Goal: Task Accomplishment & Management: Complete application form

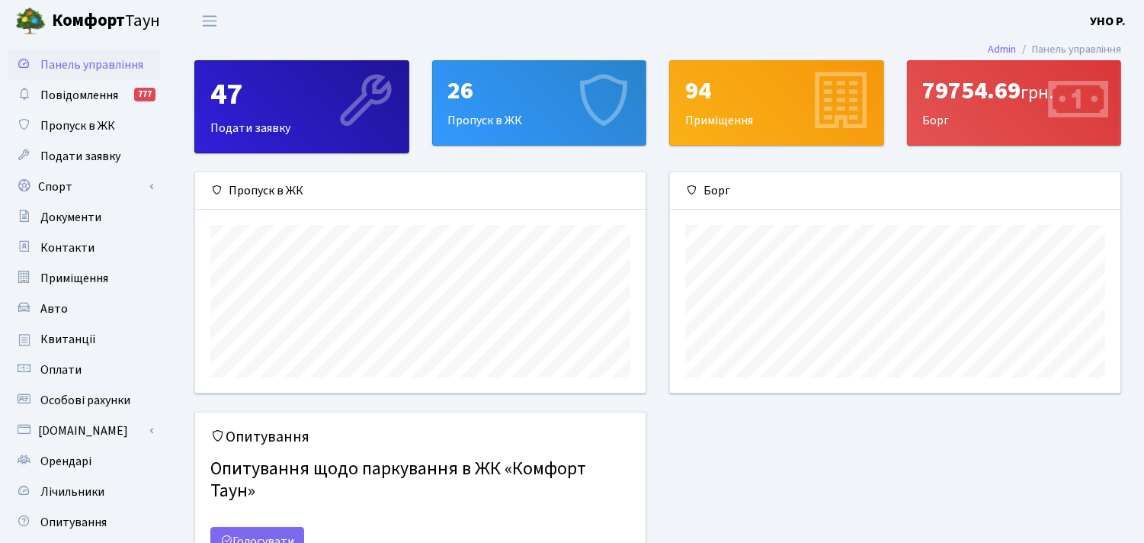
scroll to position [219, 450]
click at [61, 128] on span "Пропуск в ЖК" at bounding box center [77, 125] width 75 height 17
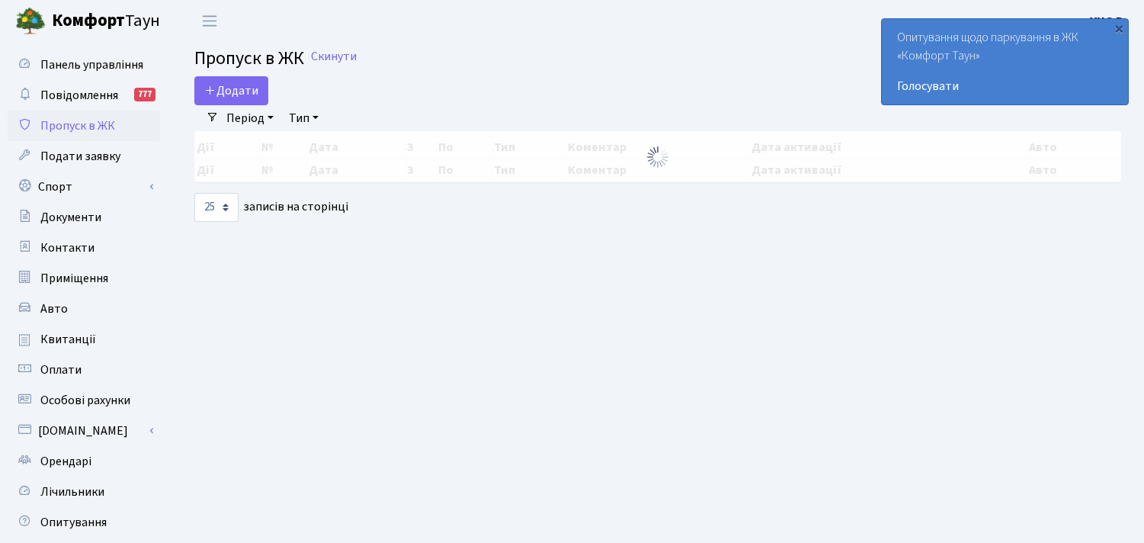
select select "25"
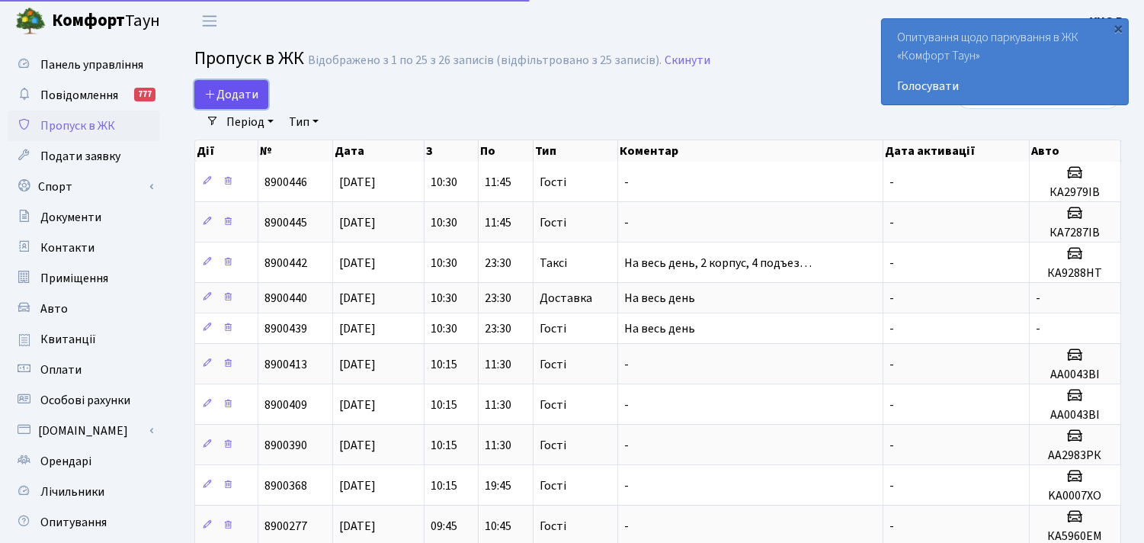
click at [223, 88] on span "Додати" at bounding box center [231, 94] width 54 height 17
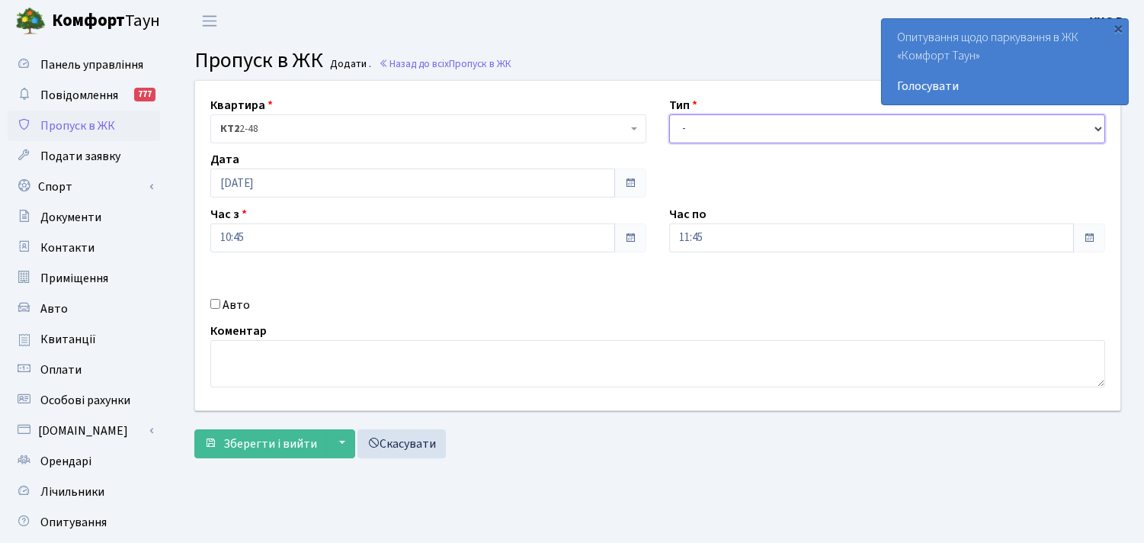
click at [703, 130] on select "- Доставка Таксі Гості Сервіс" at bounding box center [887, 128] width 436 height 29
select select "3"
click at [669, 114] on select "- Доставка Таксі Гості Сервіс" at bounding box center [887, 128] width 436 height 29
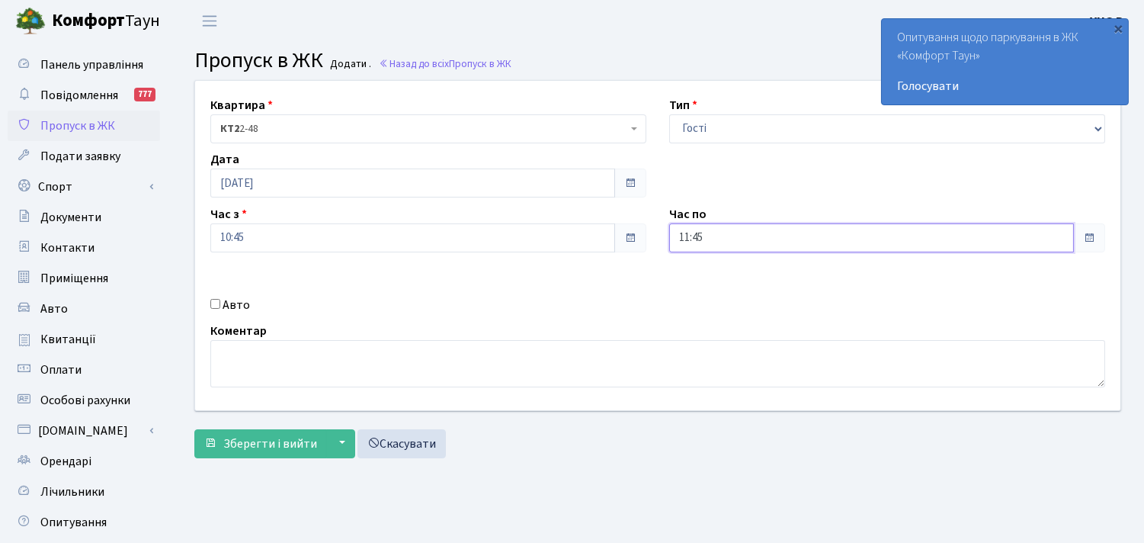
click at [697, 239] on input "11:45" at bounding box center [871, 237] width 405 height 29
click at [717, 287] on icon at bounding box center [710, 290] width 41 height 41
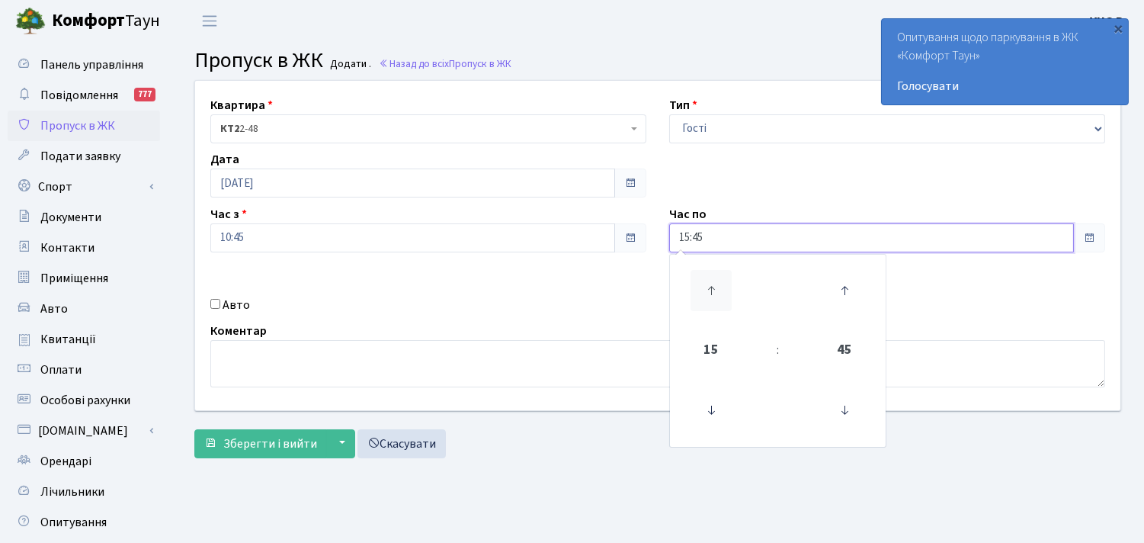
click at [717, 287] on icon at bounding box center [710, 290] width 41 height 41
type input "18:45"
click at [224, 303] on label "Авто" at bounding box center [236, 305] width 27 height 18
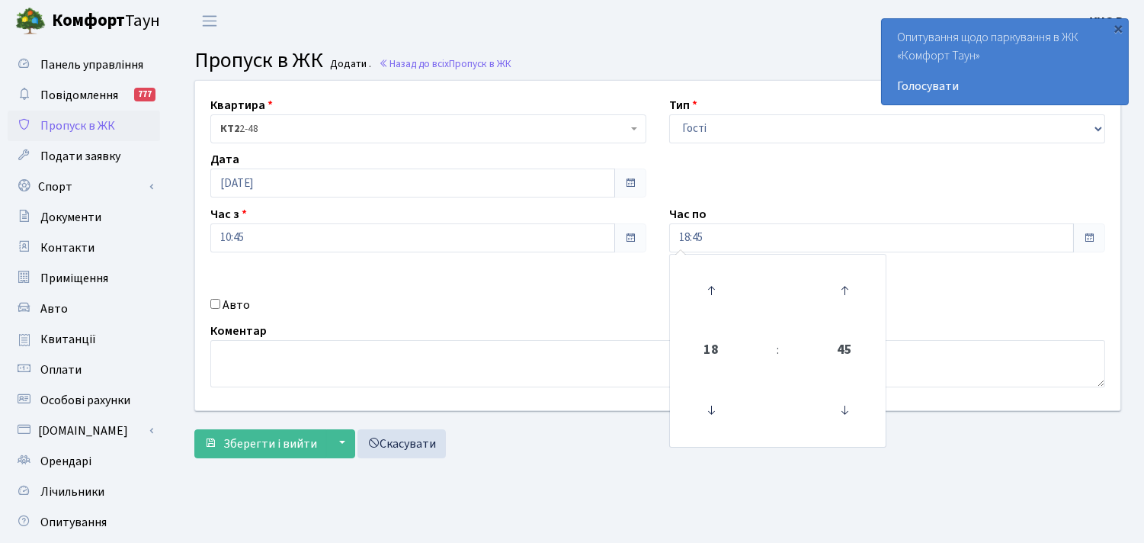
click at [220, 303] on input "Авто" at bounding box center [215, 304] width 10 height 10
checkbox input "true"
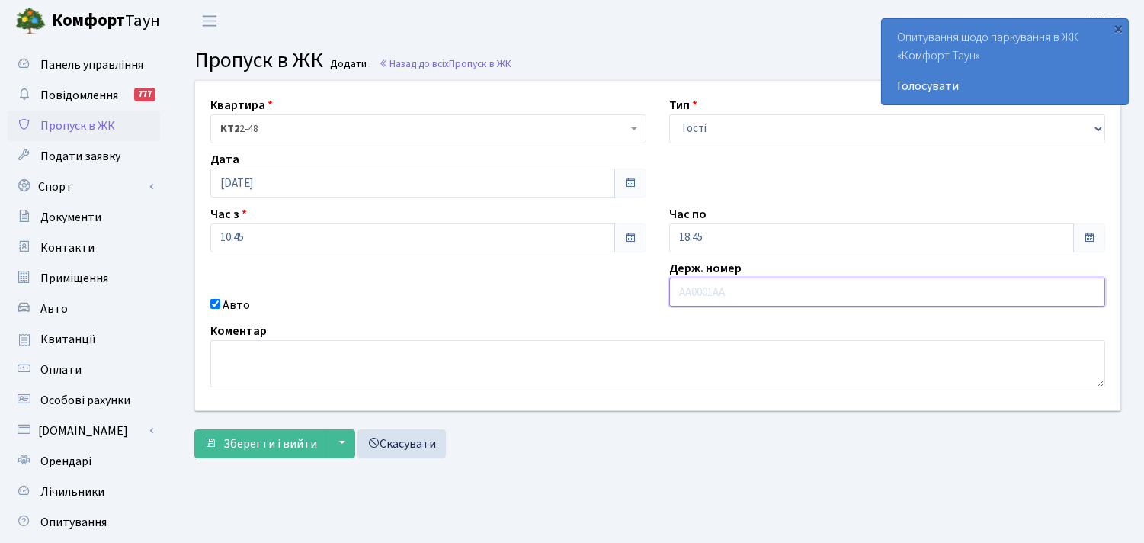
click at [715, 299] on input "text" at bounding box center [887, 291] width 436 height 29
type input "9"
click at [131, 246] on link "Контакти" at bounding box center [84, 247] width 152 height 30
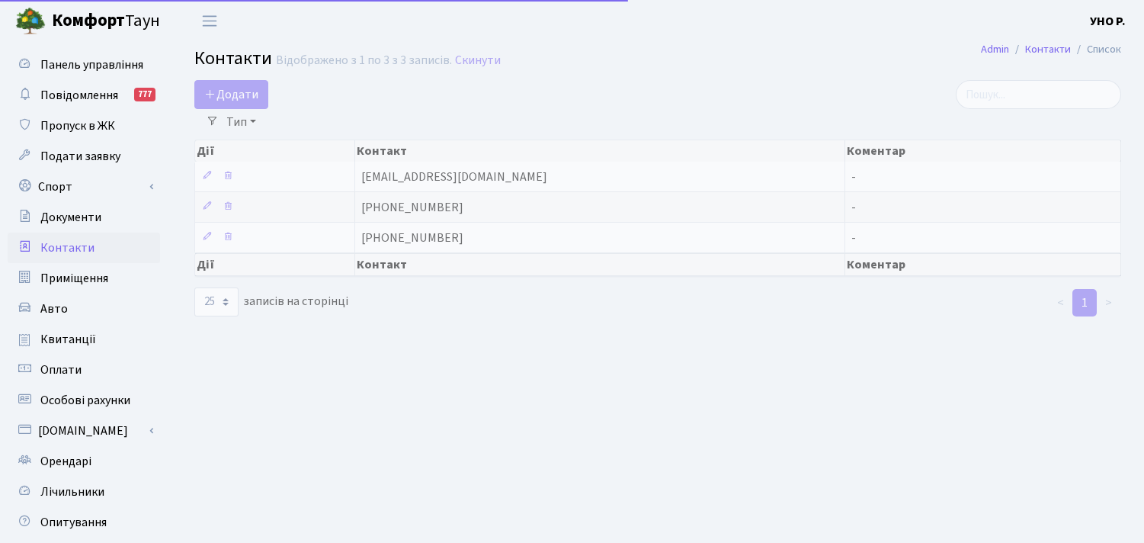
select select "25"
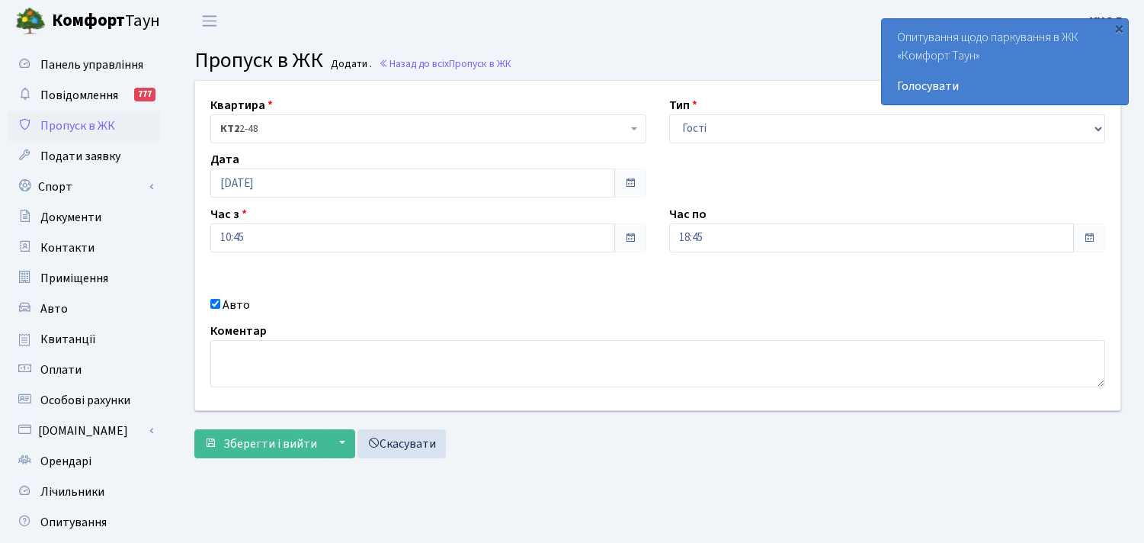
select select "3"
click at [714, 131] on select "- Доставка Таксі Гості Сервіс" at bounding box center [887, 128] width 436 height 29
click at [704, 332] on div "Коментар" at bounding box center [658, 355] width 918 height 66
click at [713, 119] on select "- Доставка Таксі Гості Сервіс" at bounding box center [887, 128] width 436 height 29
click at [669, 114] on select "- Доставка Таксі Гості Сервіс" at bounding box center [887, 128] width 436 height 29
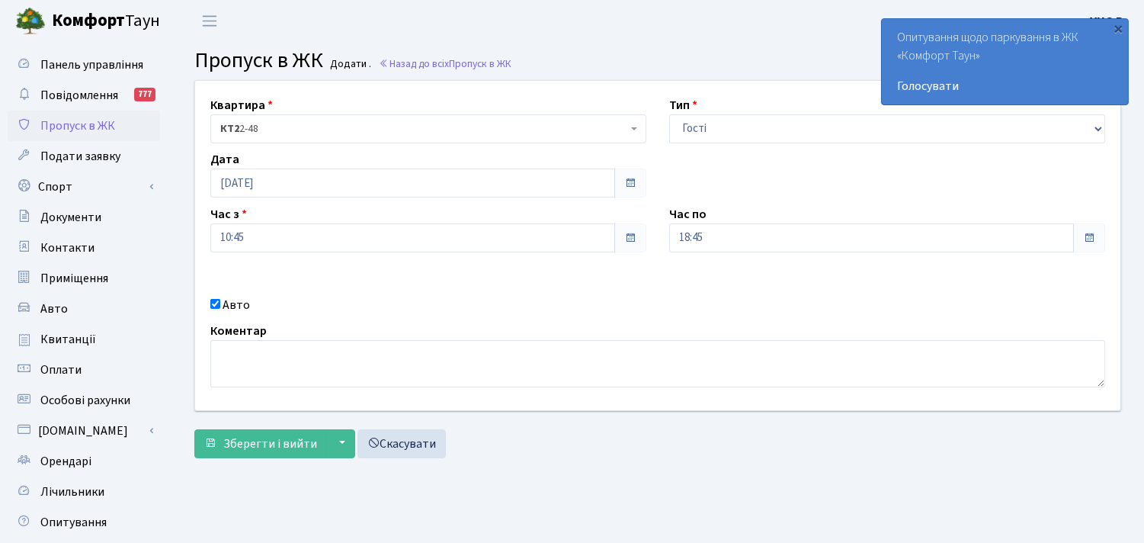
click at [681, 338] on div "Коментар" at bounding box center [658, 355] width 918 height 66
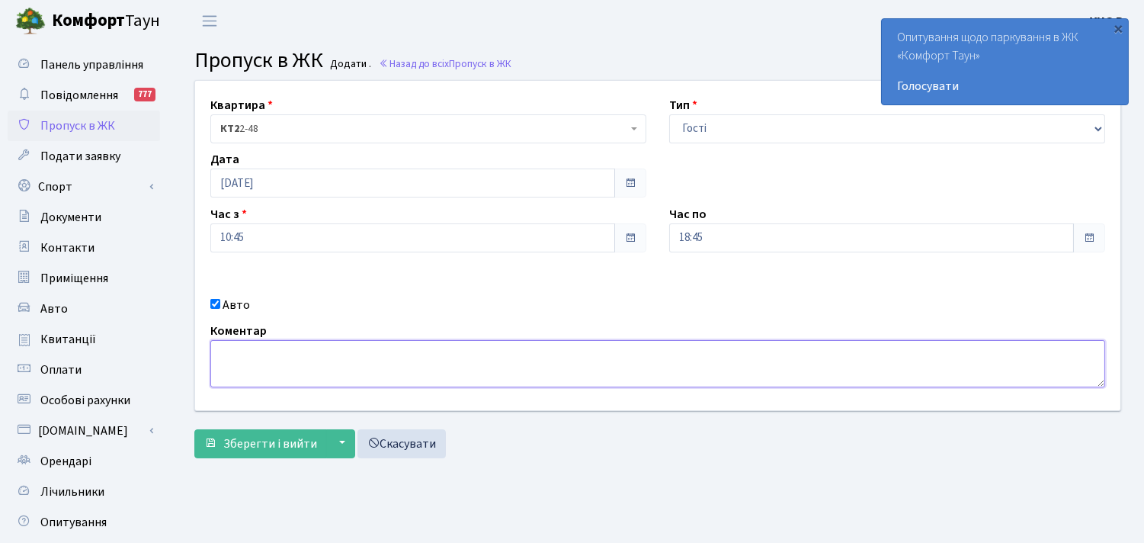
click at [530, 355] on textarea at bounding box center [657, 363] width 895 height 47
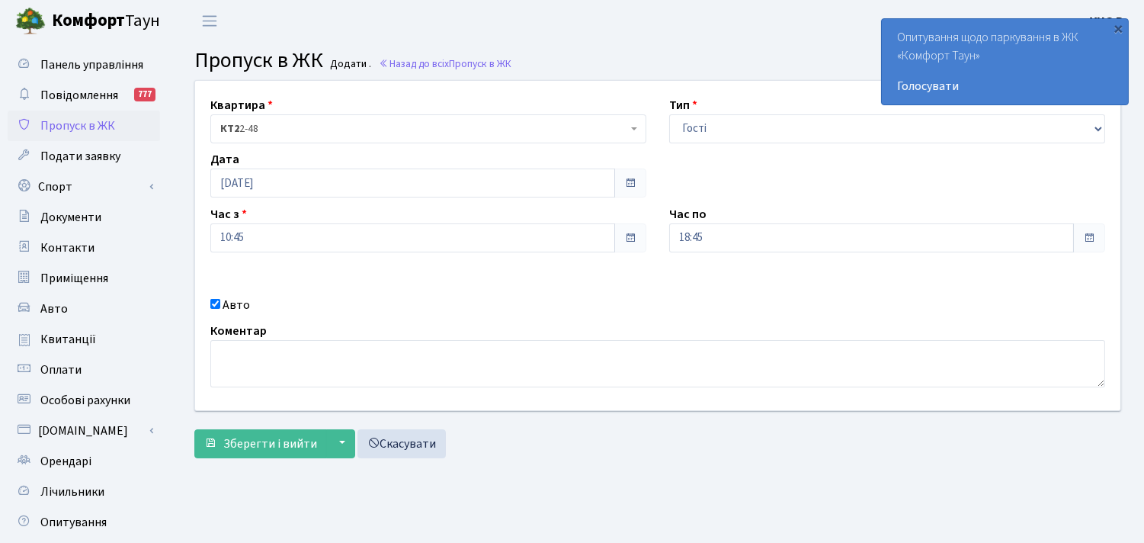
click at [57, 132] on span "Пропуск в ЖК" at bounding box center [77, 125] width 75 height 17
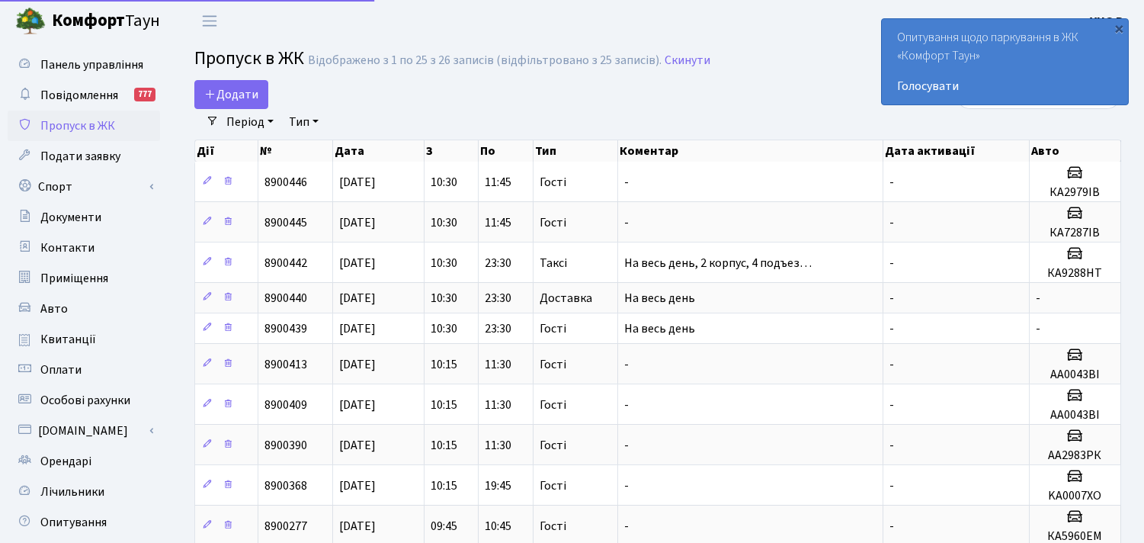
select select "25"
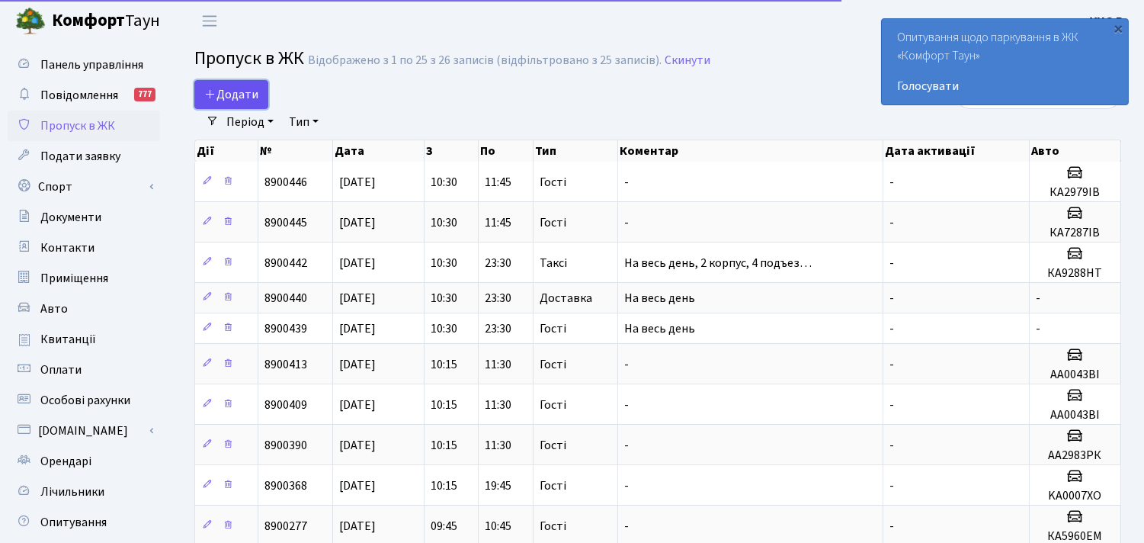
click at [227, 101] on span "Додати" at bounding box center [231, 94] width 54 height 17
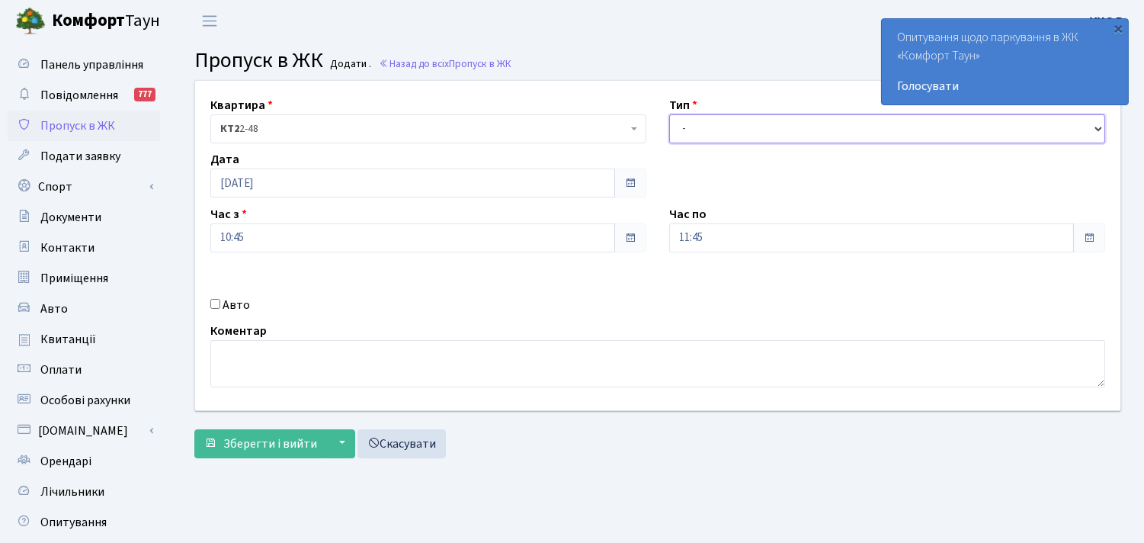
click at [686, 130] on select "- Доставка Таксі Гості Сервіс" at bounding box center [887, 128] width 436 height 29
select select "3"
click at [669, 114] on select "- Доставка Таксі Гості Сервіс" at bounding box center [887, 128] width 436 height 29
click at [219, 303] on div "Авто" at bounding box center [428, 305] width 459 height 18
click at [214, 306] on input "Авто" at bounding box center [215, 304] width 10 height 10
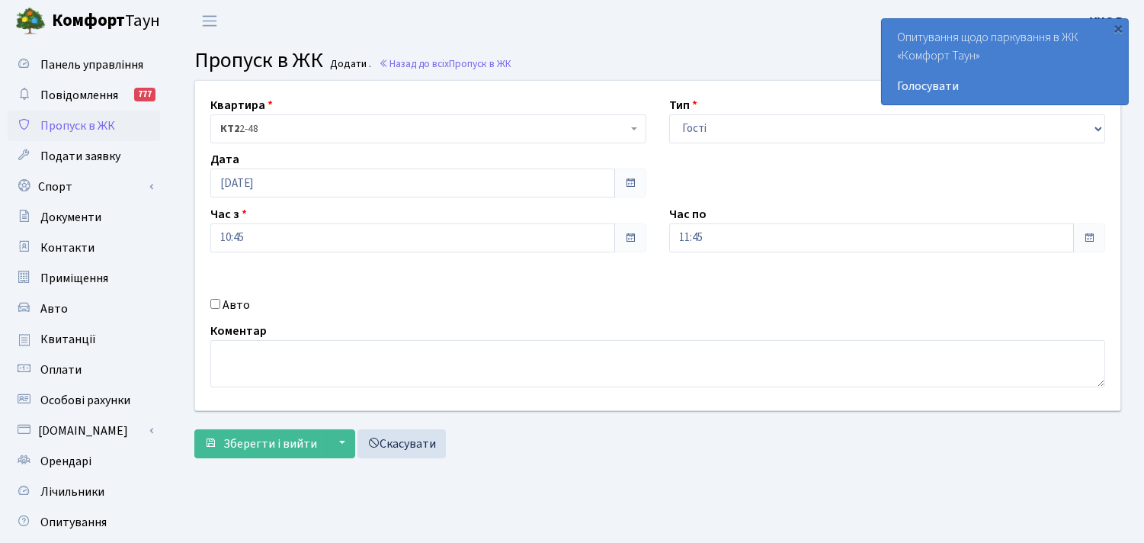
checkbox input "true"
drag, startPoint x: 735, startPoint y: 293, endPoint x: 658, endPoint y: 285, distance: 78.1
click at [658, 285] on div "Держ. номер АI9794OO" at bounding box center [887, 286] width 459 height 55
type input "АI9794OO"
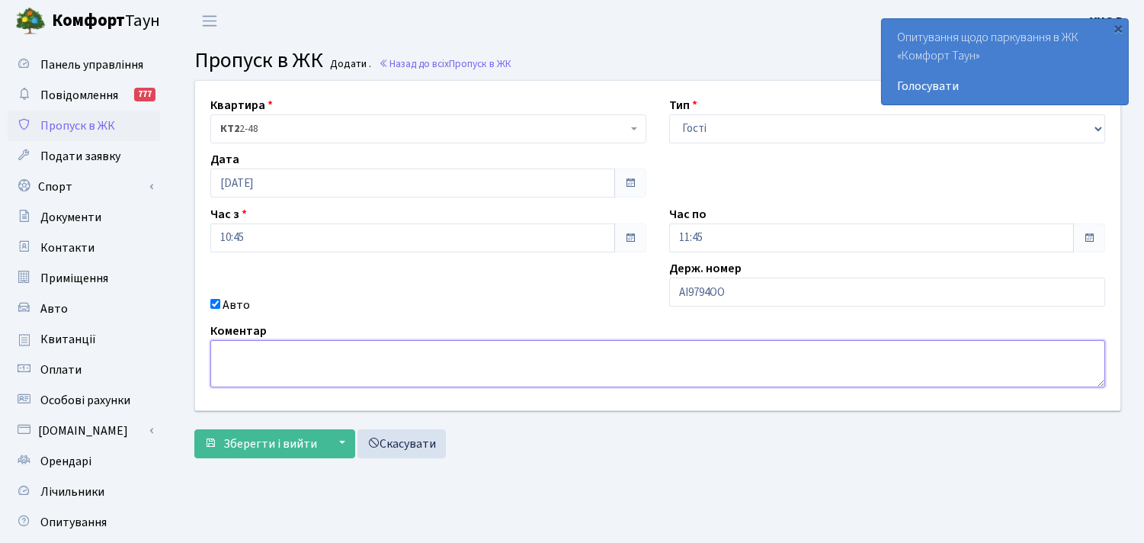
click at [267, 358] on textarea at bounding box center [657, 363] width 895 height 47
paste textarea "АI9794OO"
type textarea "АI9794OO - до відділу оренди"
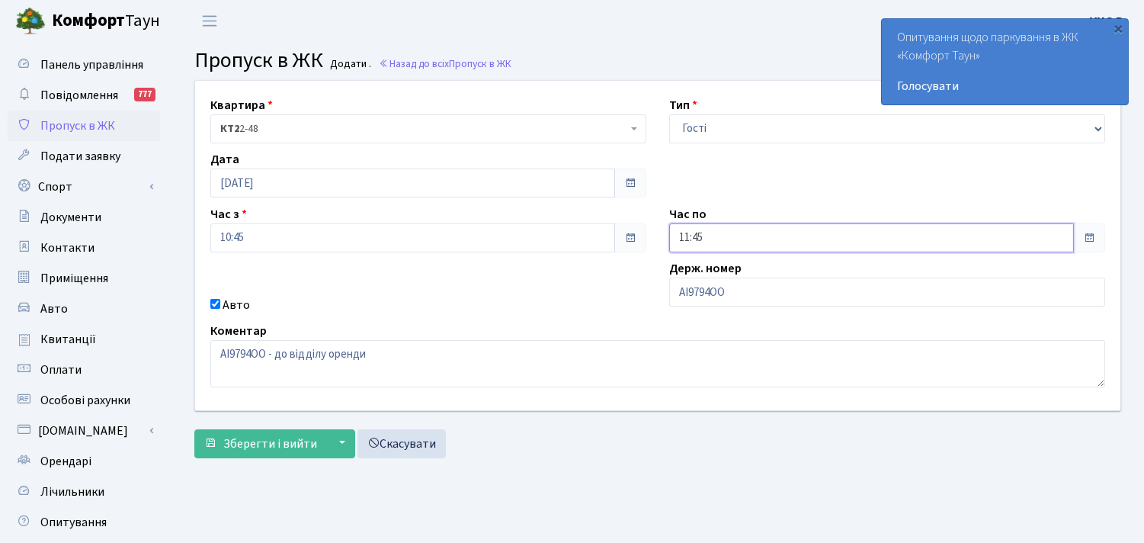
click at [710, 239] on input "11:45" at bounding box center [871, 237] width 405 height 29
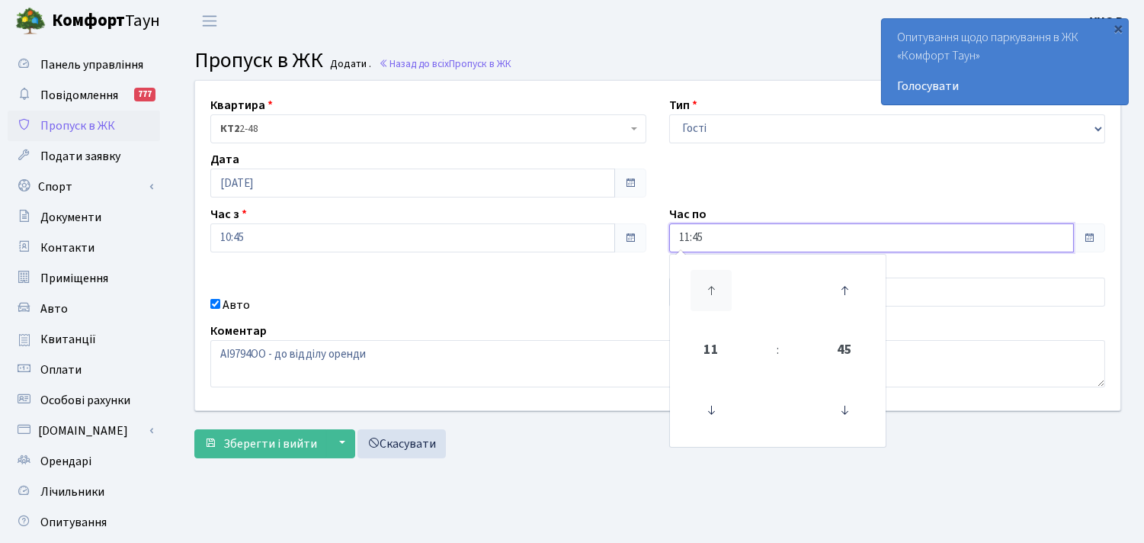
click at [713, 293] on icon at bounding box center [710, 290] width 41 height 41
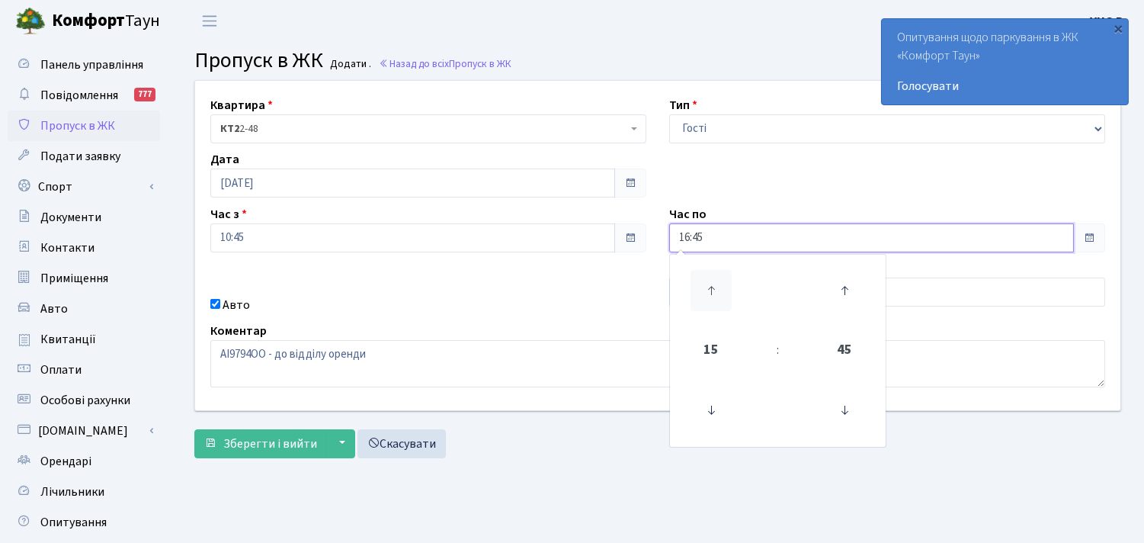
click at [713, 293] on icon at bounding box center [710, 290] width 41 height 41
type input "17:45"
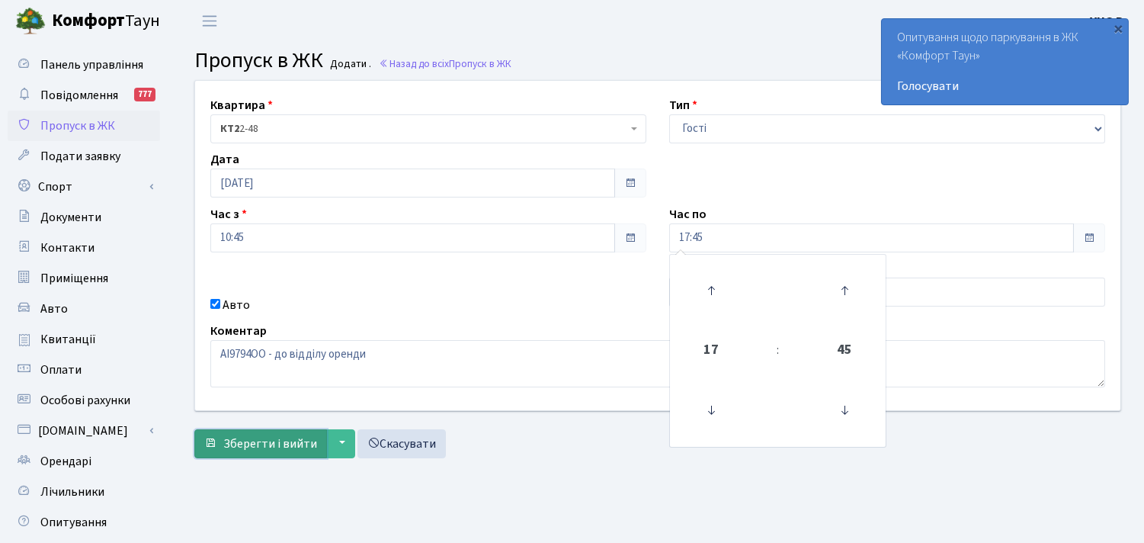
click at [261, 440] on span "Зберегти і вийти" at bounding box center [270, 443] width 94 height 17
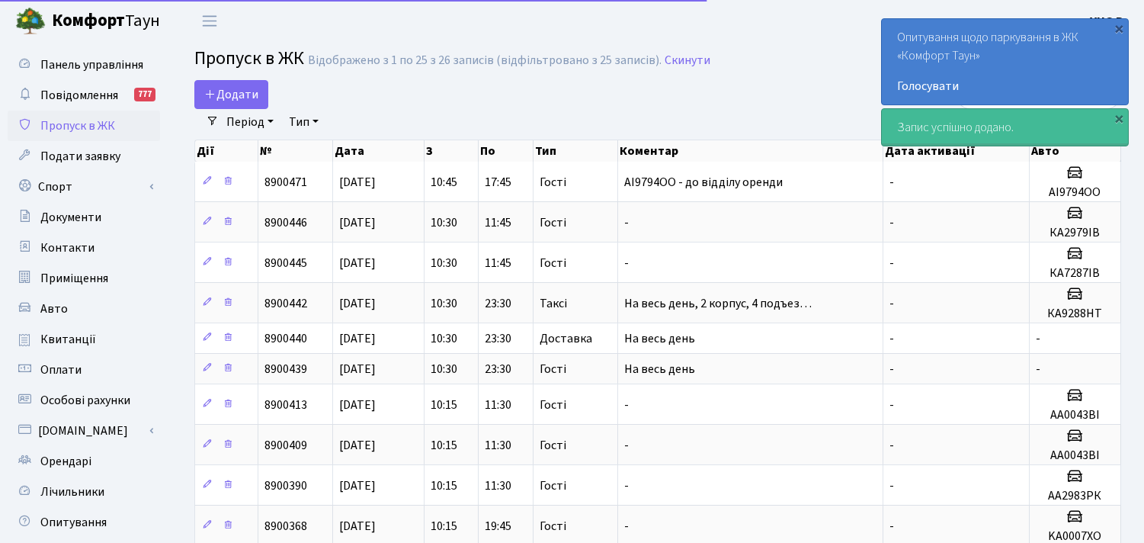
select select "25"
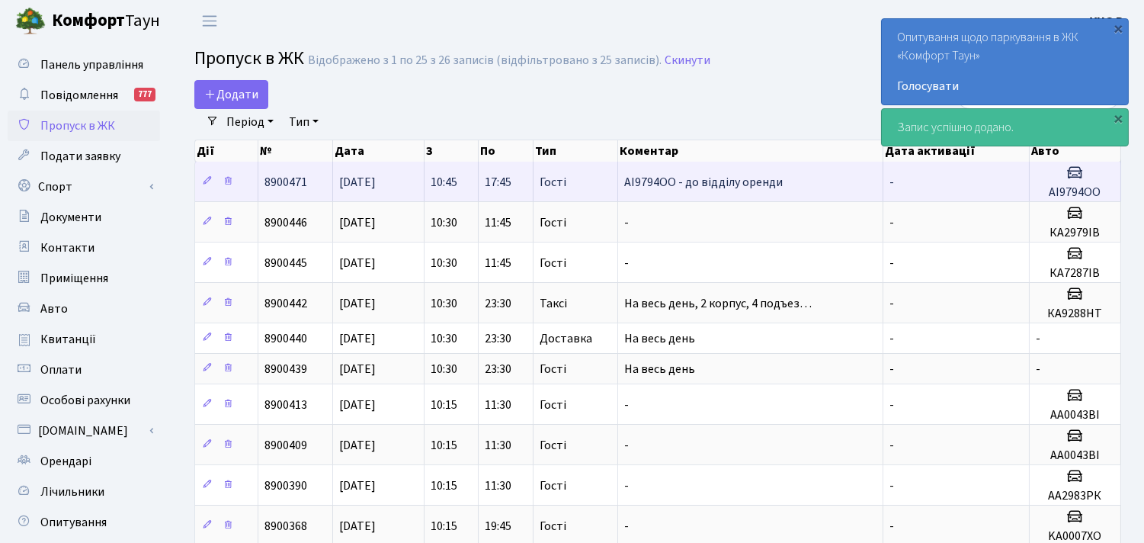
drag, startPoint x: 267, startPoint y: 178, endPoint x: 309, endPoint y: 185, distance: 43.2
click at [309, 185] on td "8900471" at bounding box center [295, 182] width 75 height 40
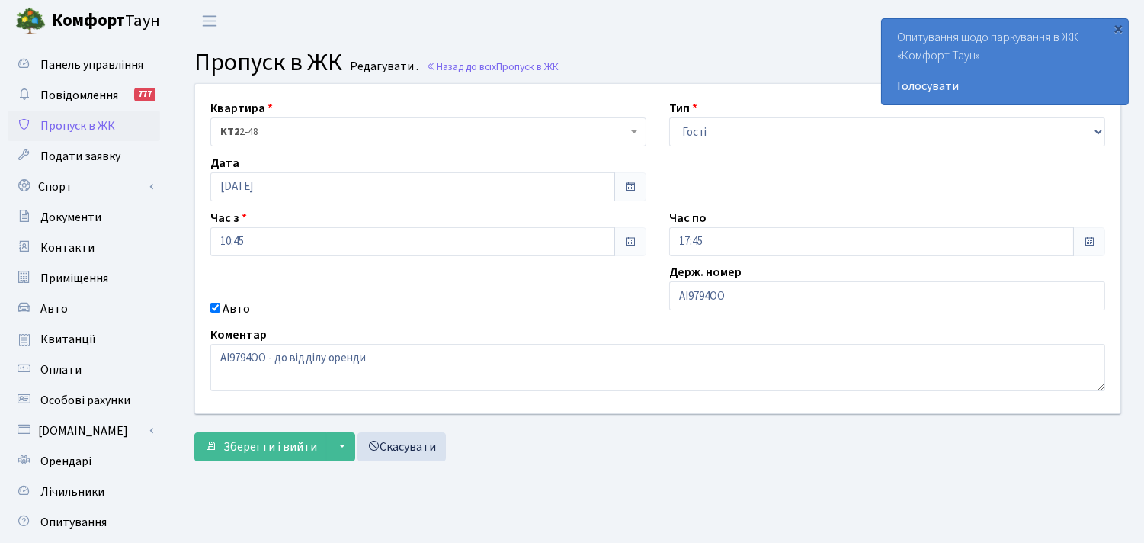
click at [168, 225] on div "Панель управління Повідомлення 777 Пропуск в ЖК Подати заявку Спорт Бронювання …" at bounding box center [85, 345] width 171 height 606
click at [69, 124] on span "Пропуск в ЖК" at bounding box center [77, 125] width 75 height 17
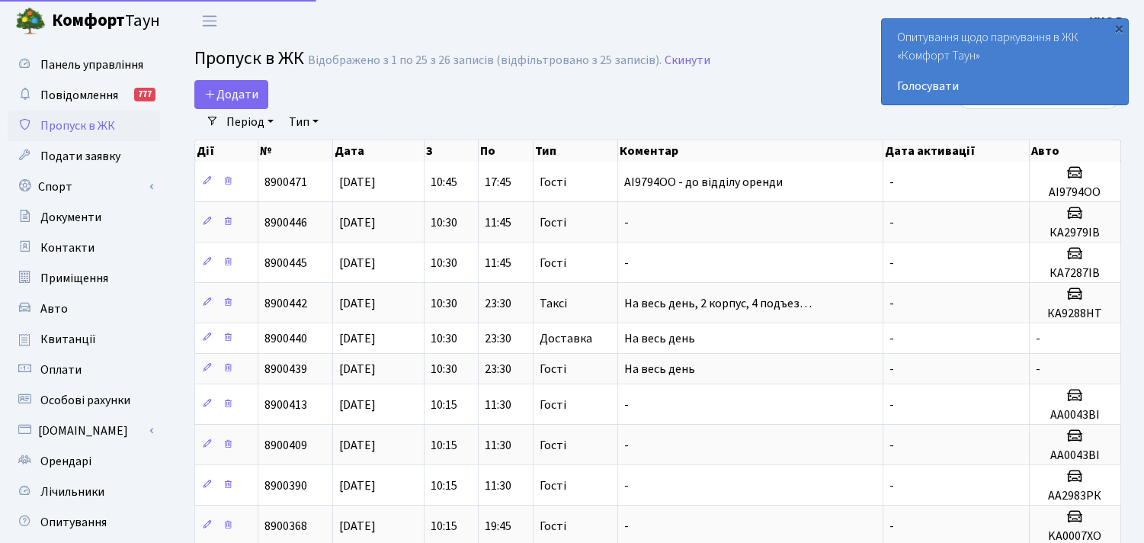
select select "25"
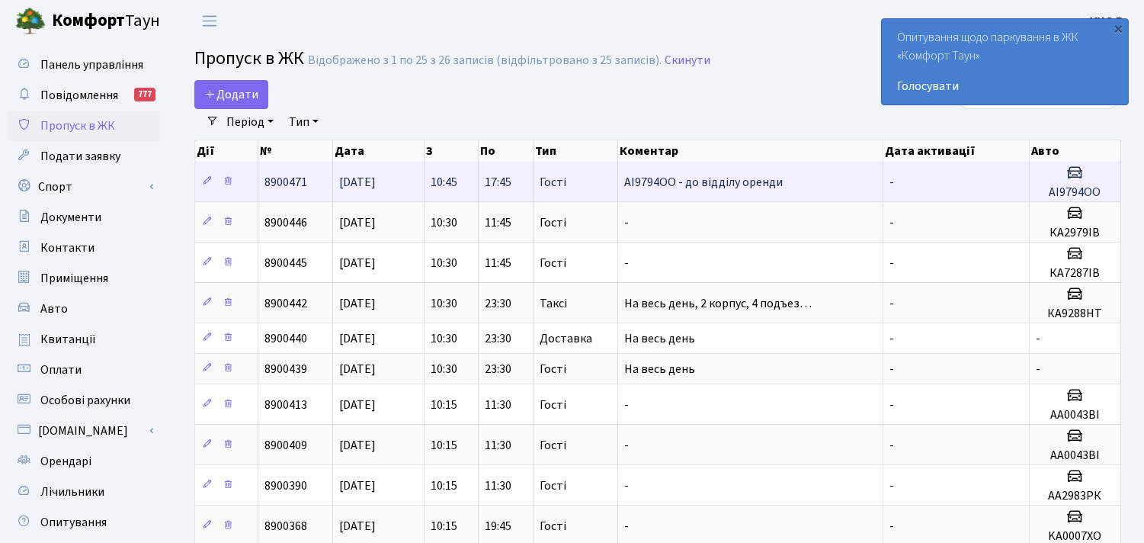
copy span "8900471"
drag, startPoint x: 264, startPoint y: 178, endPoint x: 307, endPoint y: 181, distance: 43.5
click at [307, 181] on td "8900471" at bounding box center [295, 182] width 75 height 40
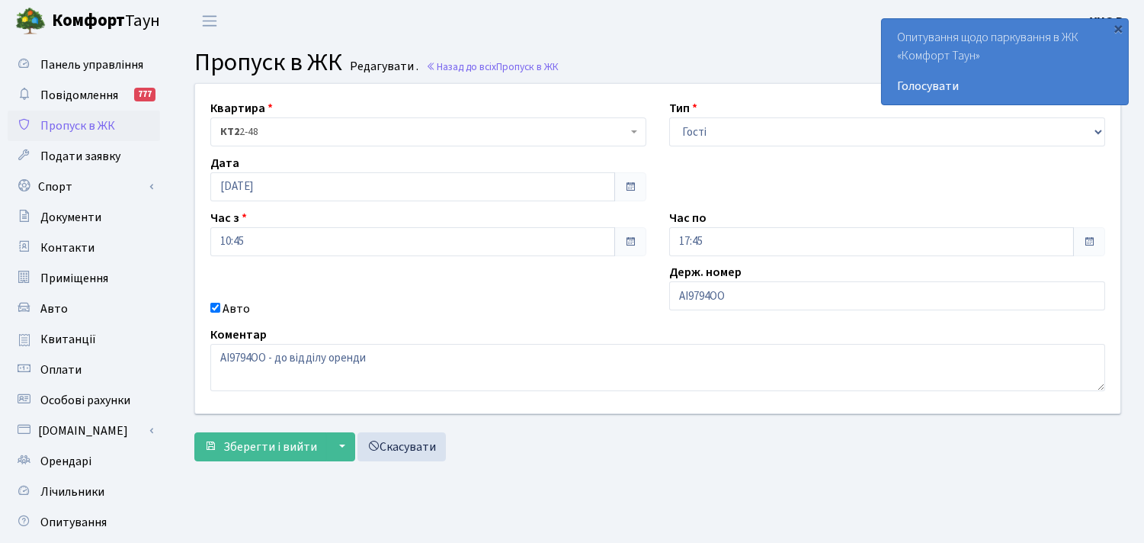
click at [56, 132] on span "Пропуск в ЖК" at bounding box center [77, 125] width 75 height 17
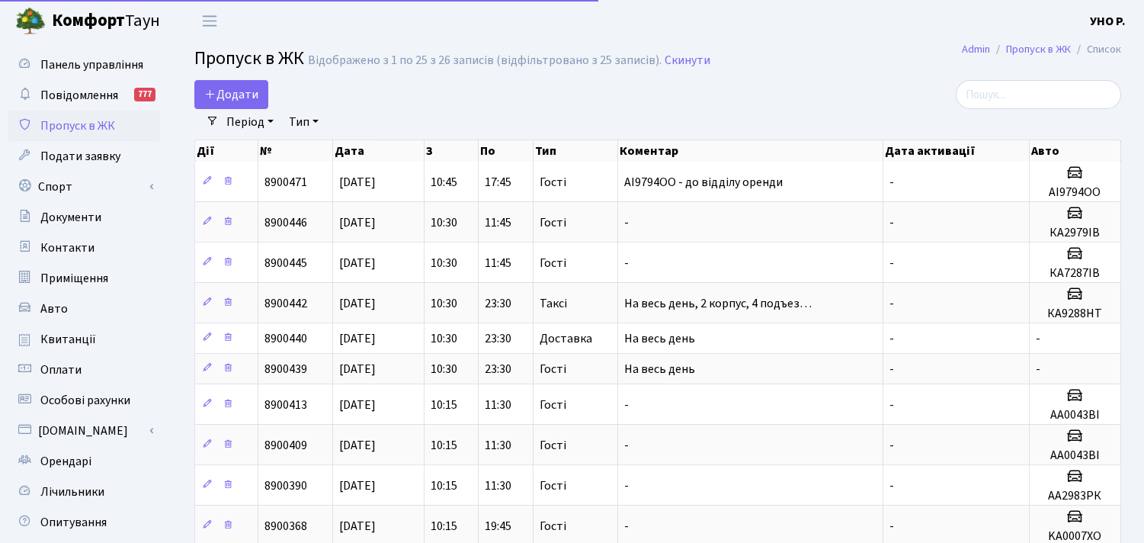
select select "25"
